Goal: Task Accomplishment & Management: Complete application form

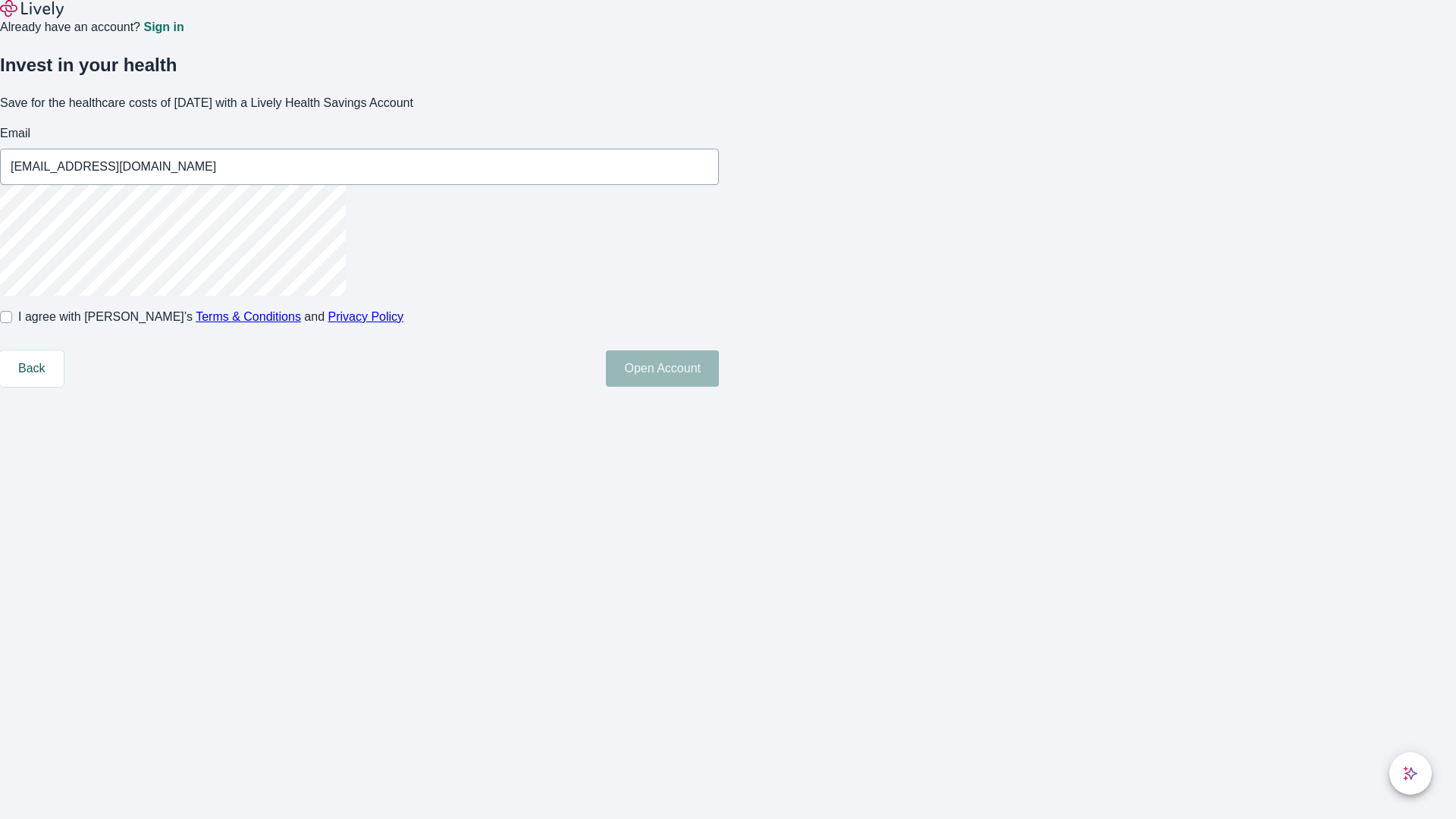
click at [12, 323] on input "I agree with Lively’s Terms & Conditions and Privacy Policy" at bounding box center [5, 317] width 12 height 12
checkbox input "true"
click at [718, 387] on button "Open Account" at bounding box center [662, 369] width 113 height 37
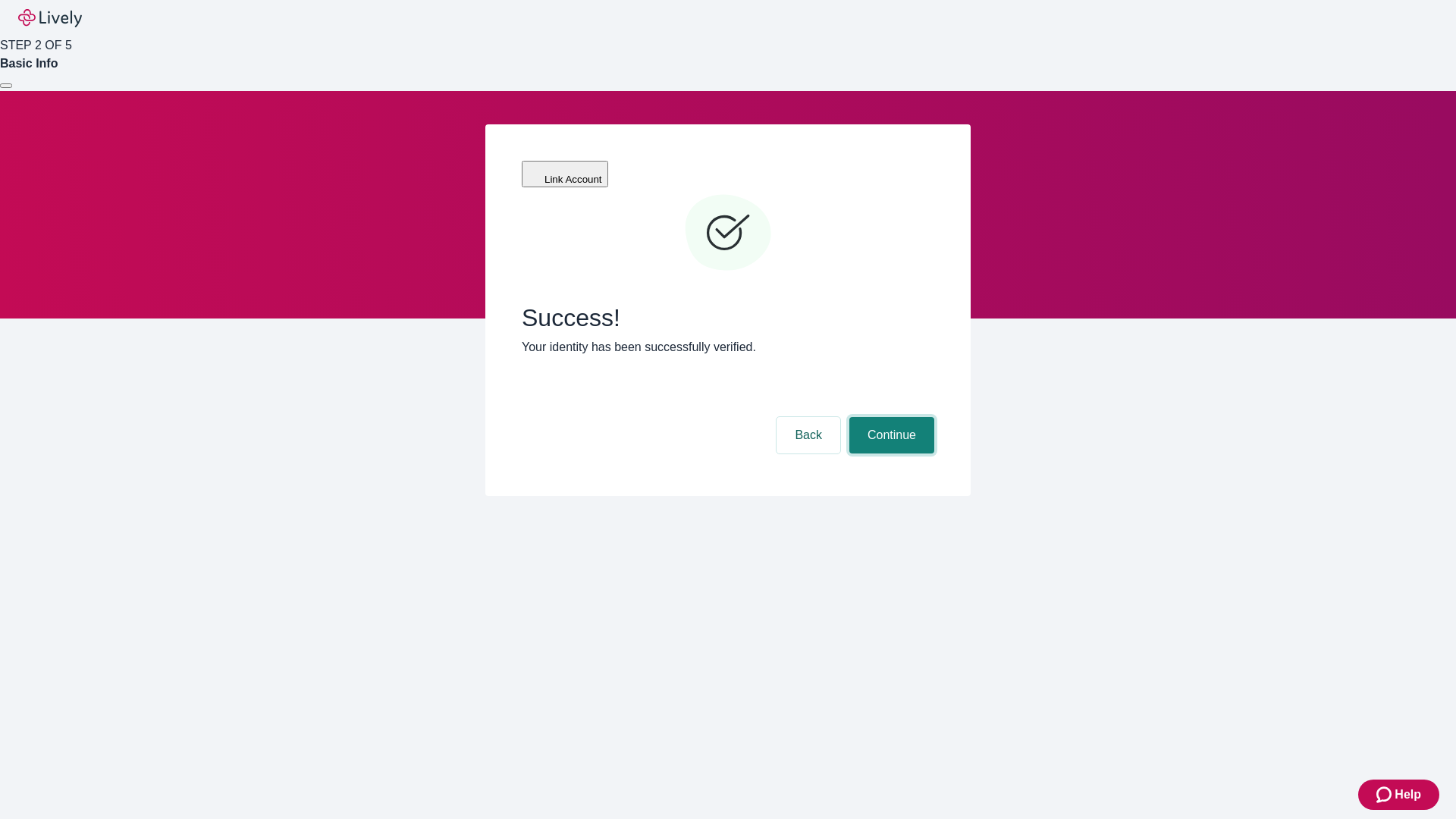
click at [890, 417] on button "Continue" at bounding box center [891, 436] width 85 height 37
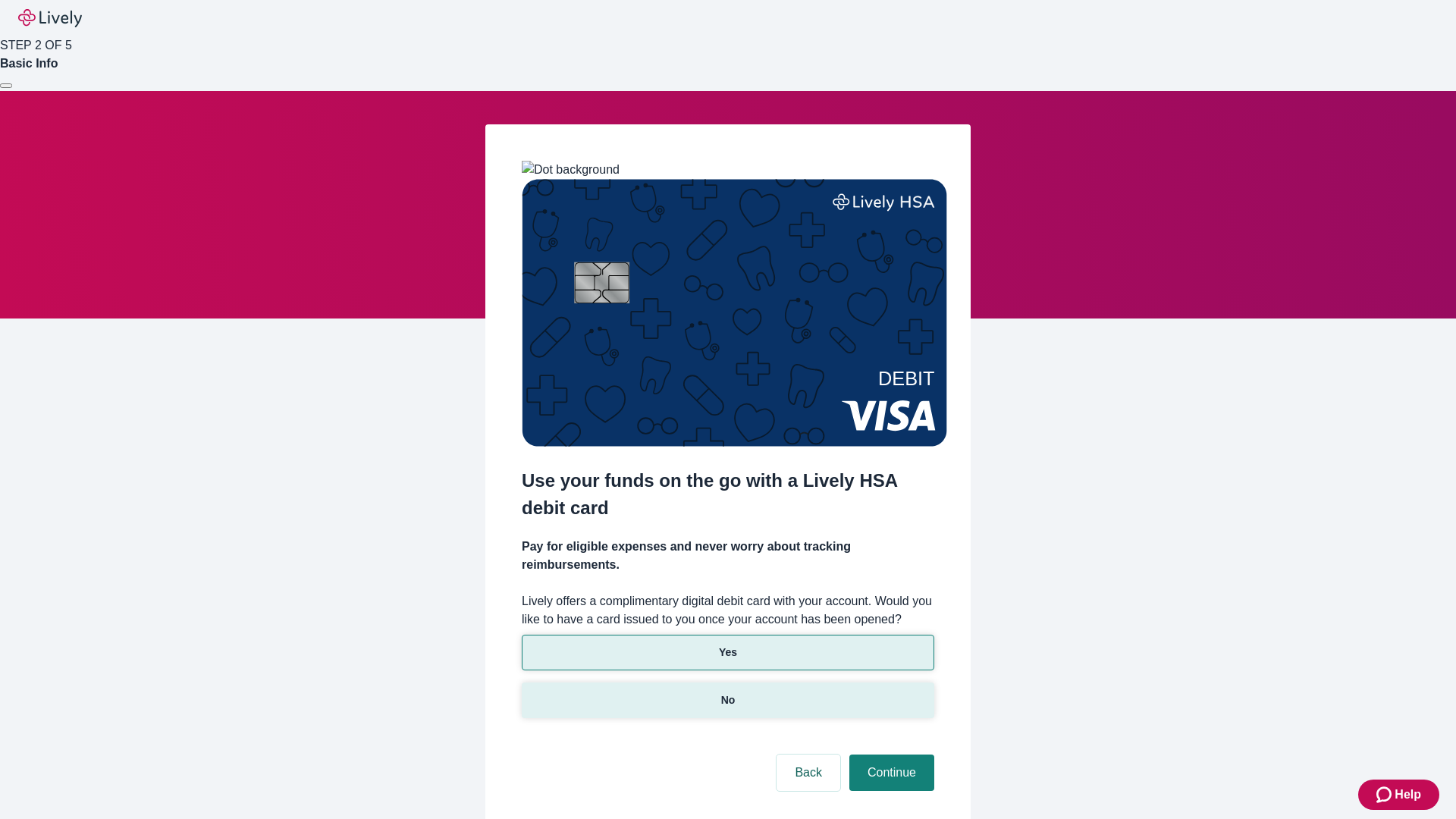
click at [727, 692] on p "No" at bounding box center [728, 699] width 15 height 16
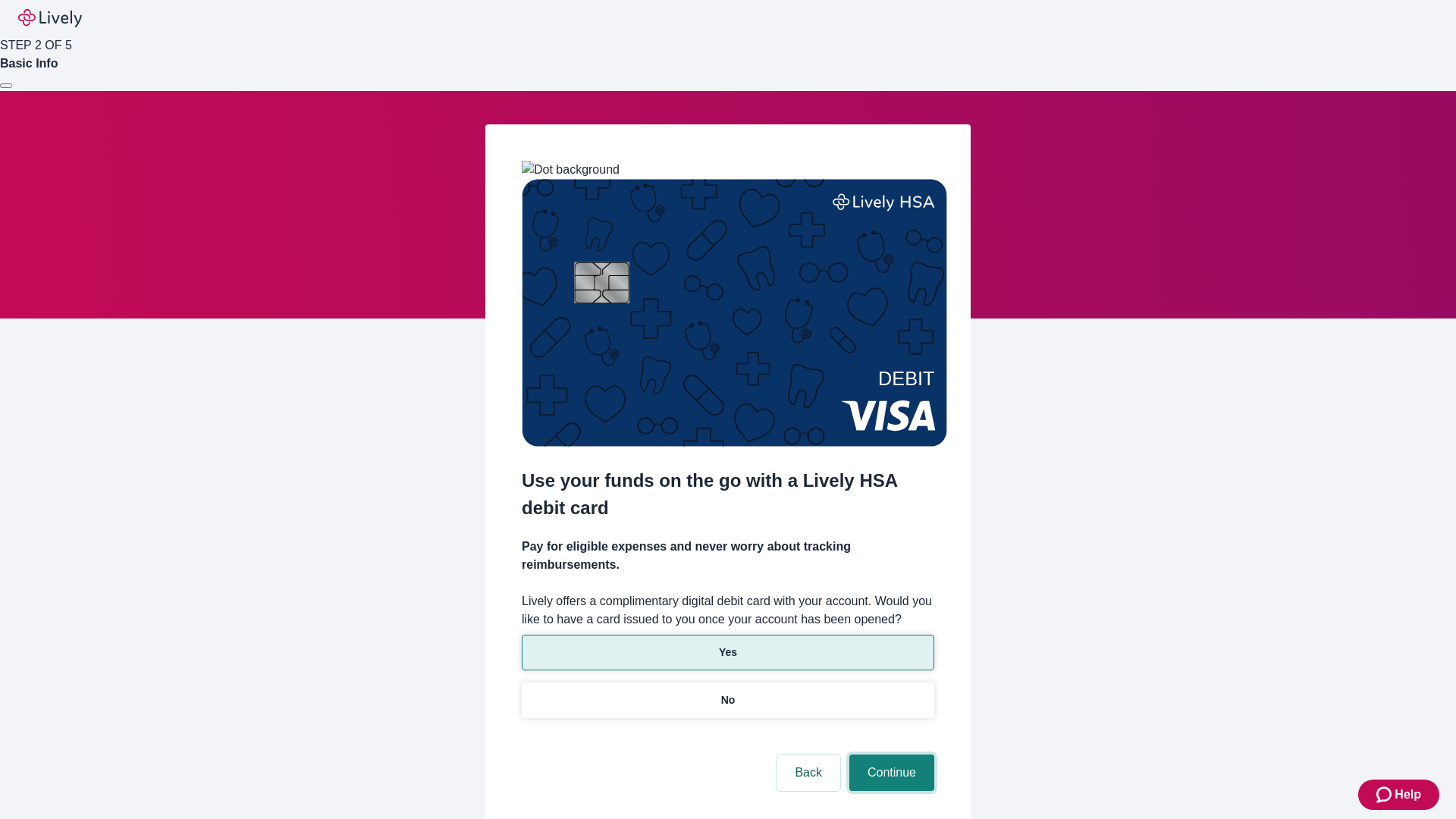
click at [890, 754] on button "Continue" at bounding box center [891, 772] width 85 height 37
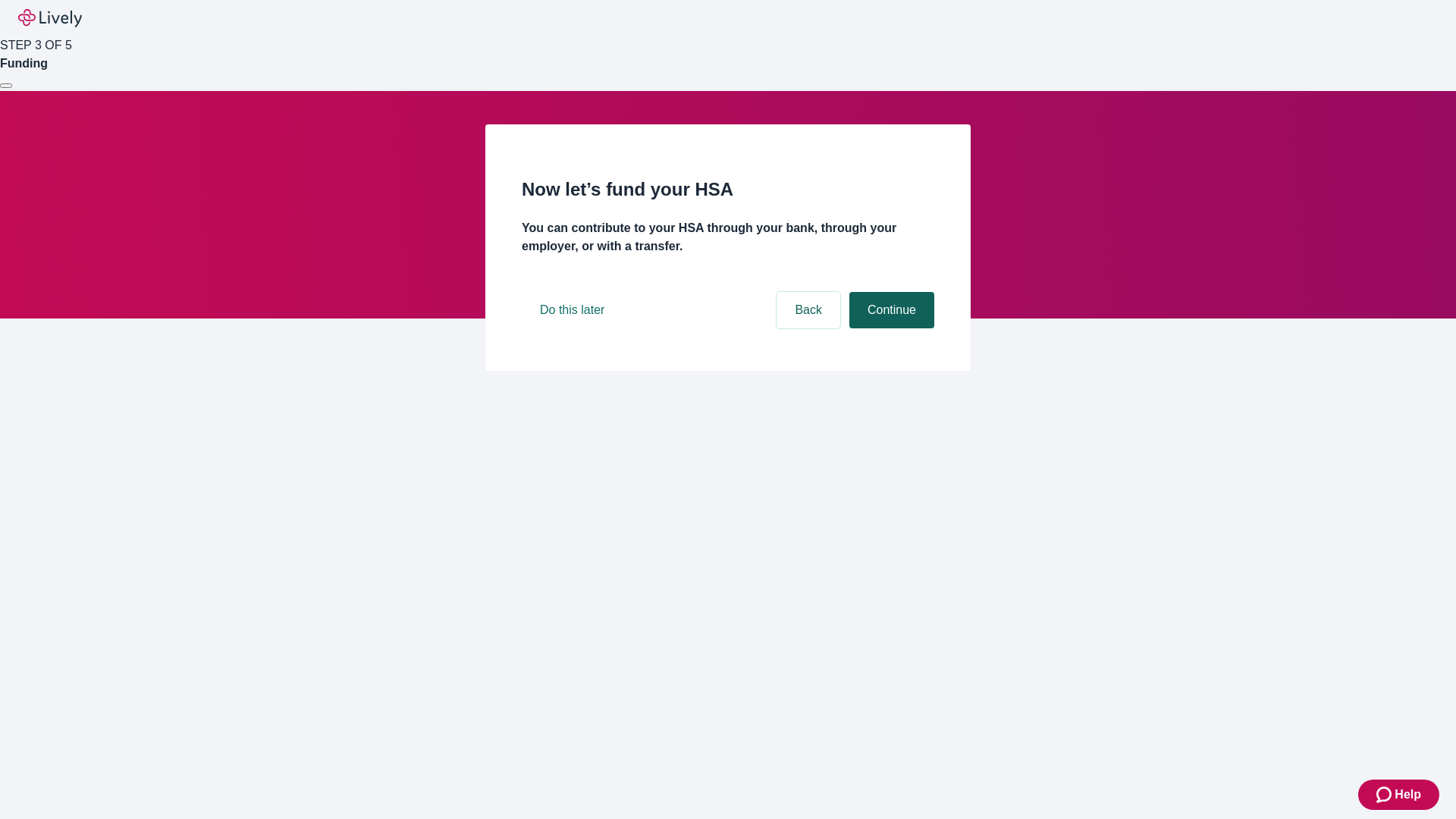
click at [890, 329] on button "Continue" at bounding box center [891, 310] width 85 height 37
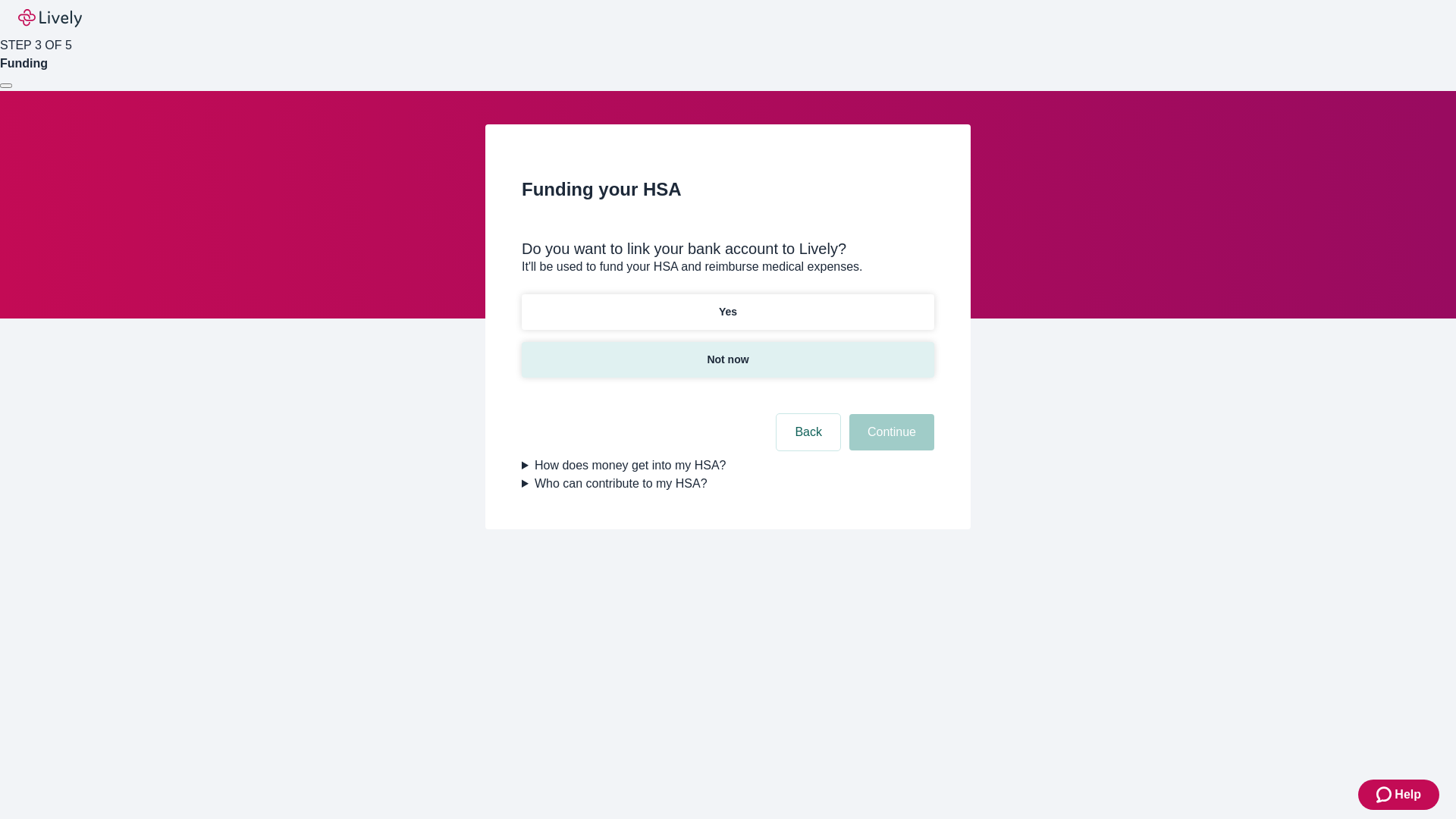
click at [727, 351] on p "Not now" at bounding box center [728, 359] width 42 height 16
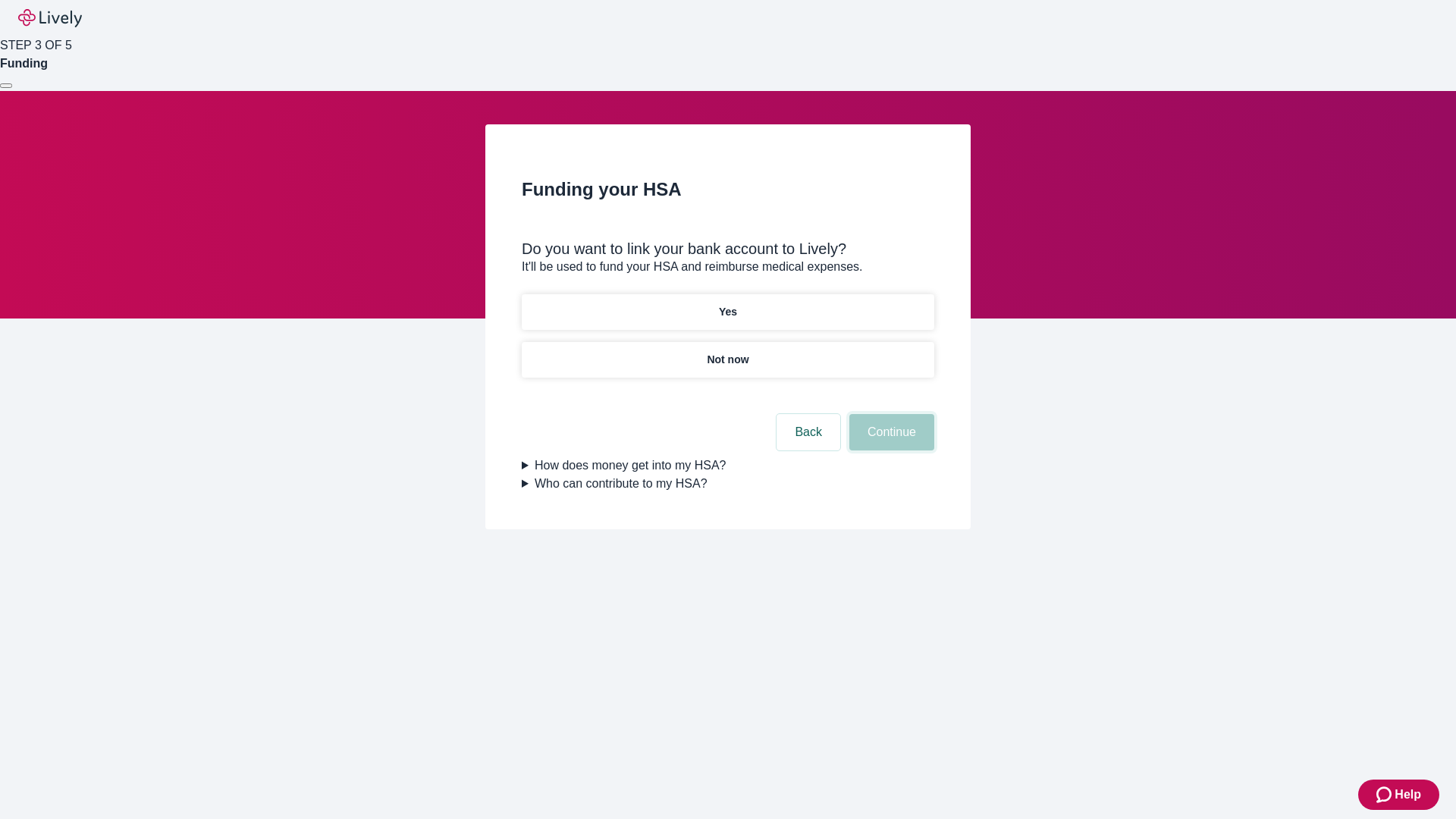
click at [890, 441] on button "Continue" at bounding box center [891, 432] width 85 height 37
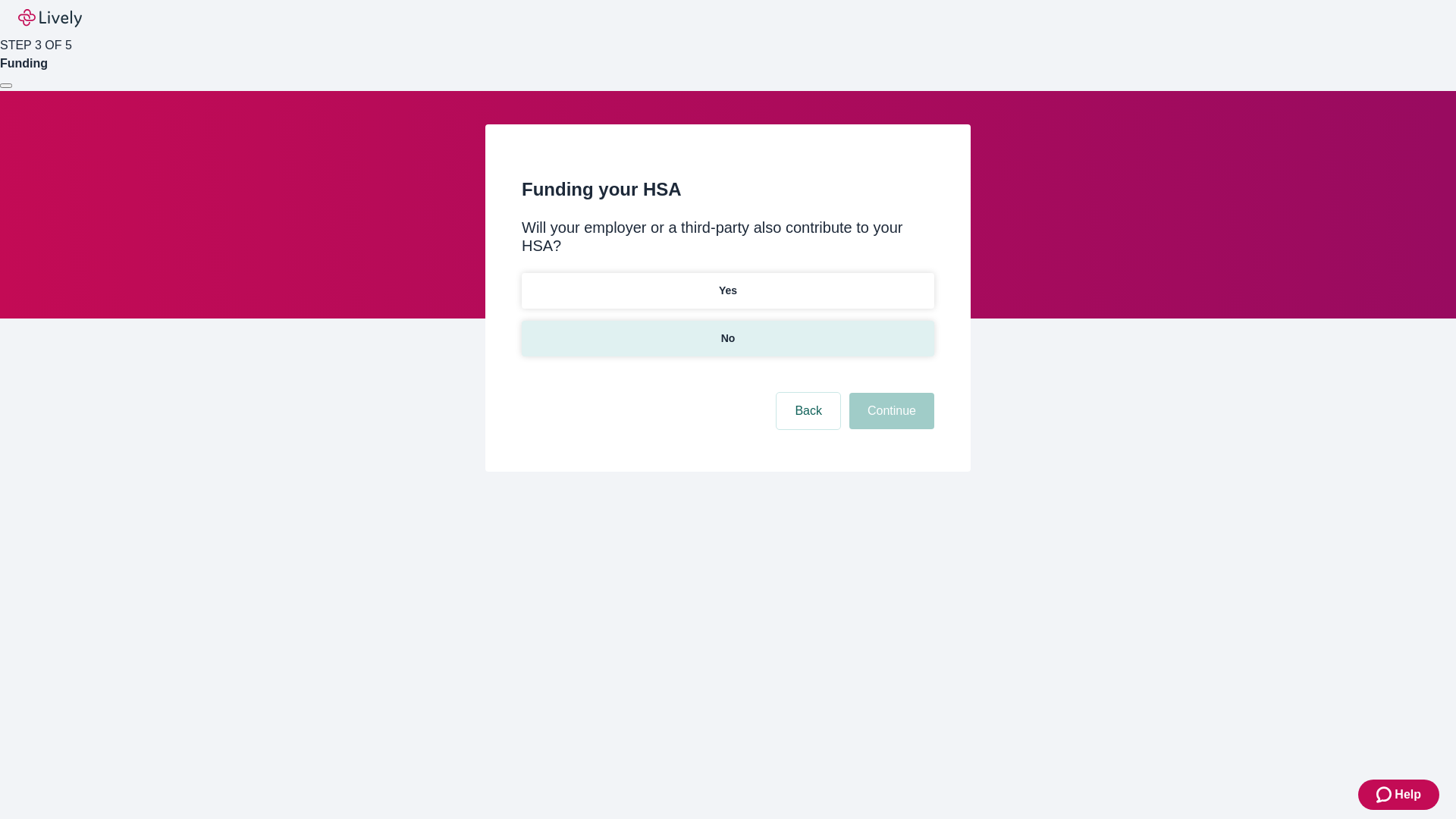
click at [727, 330] on p "No" at bounding box center [728, 338] width 15 height 16
click at [890, 393] on button "Continue" at bounding box center [891, 411] width 85 height 37
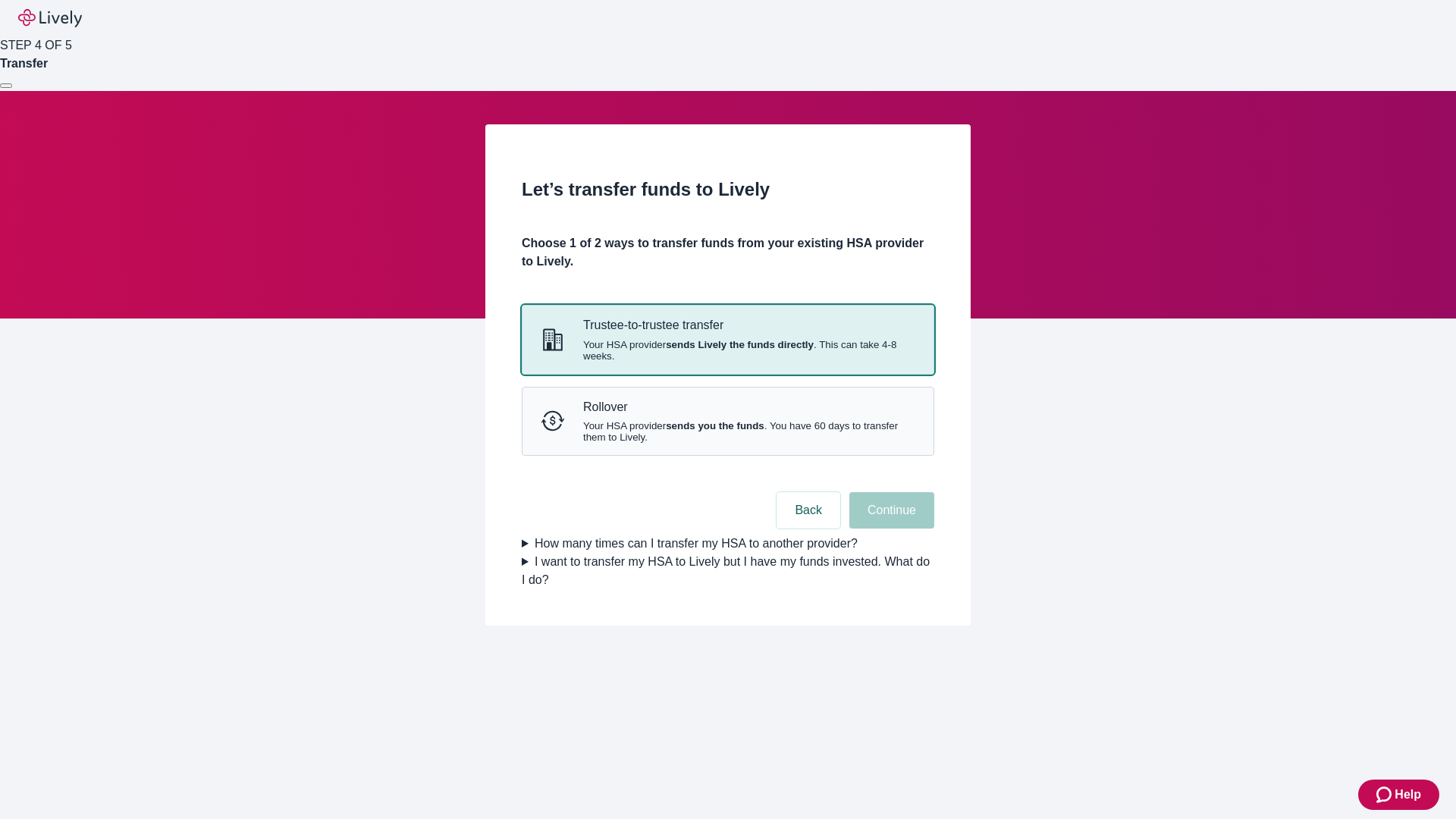
click at [727, 350] on strong "sends Lively the funds directly" at bounding box center [739, 344] width 148 height 11
click at [890, 528] on button "Continue" at bounding box center [891, 511] width 85 height 37
